Goal: Entertainment & Leisure: Consume media (video, audio)

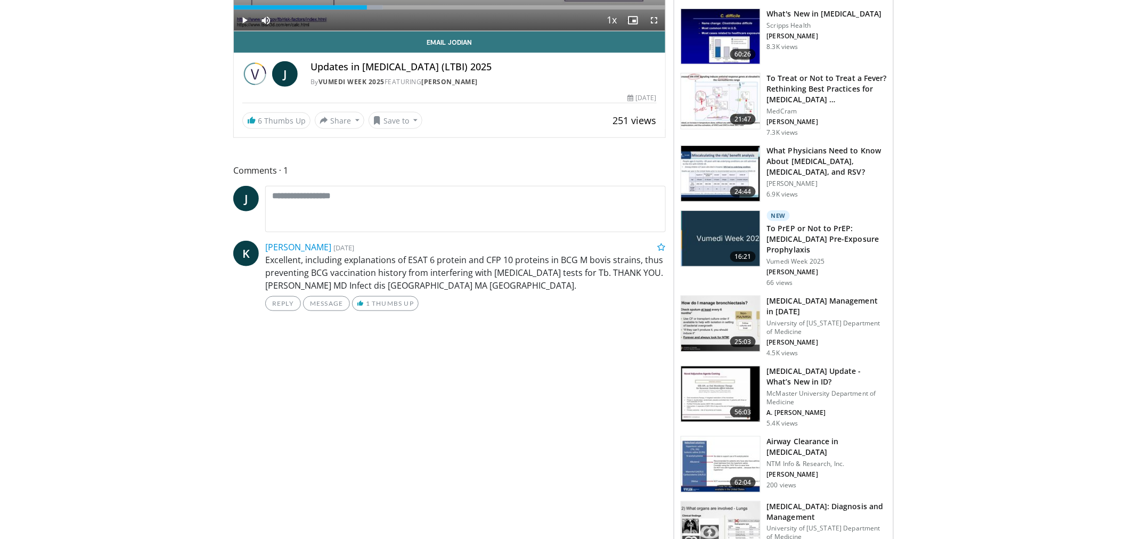
scroll to position [355, 0]
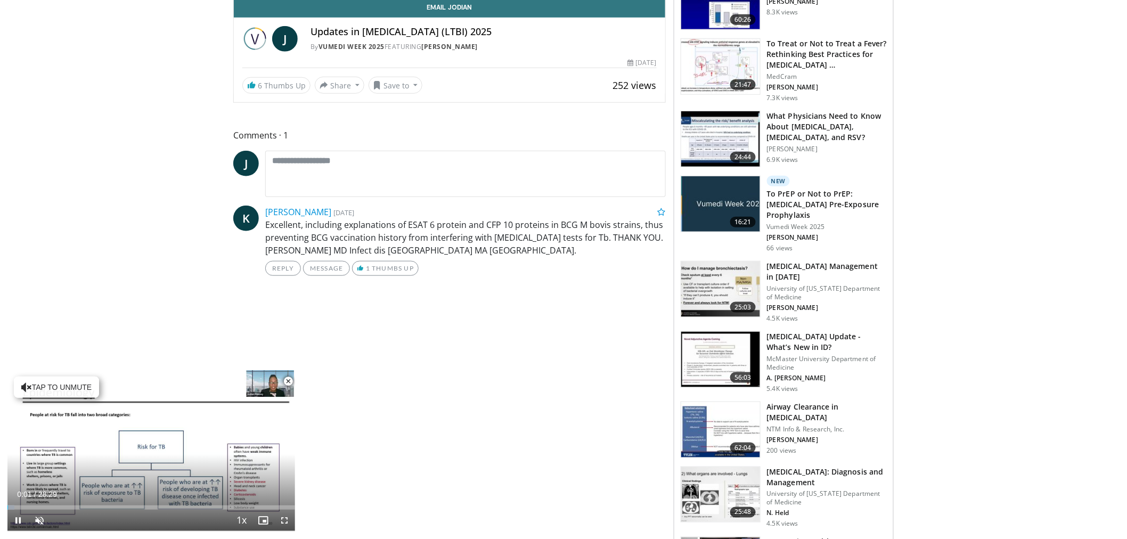
click at [288, 378] on span "Video Player" at bounding box center [288, 381] width 21 height 21
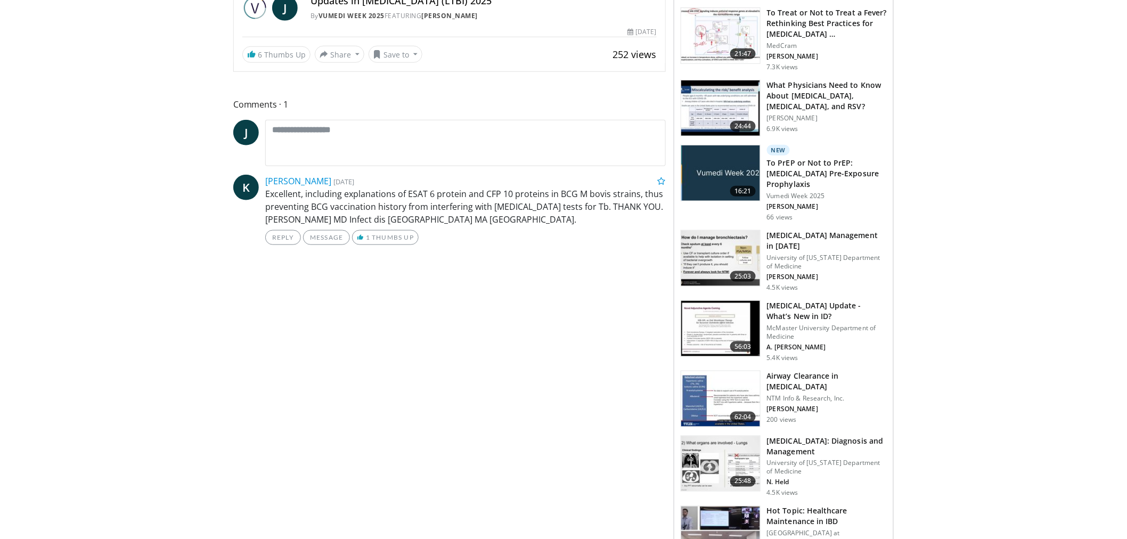
scroll to position [112, 0]
